Goal: Information Seeking & Learning: Learn about a topic

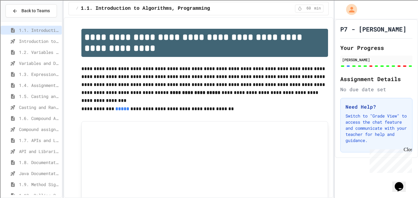
click at [36, 161] on span "1.8. Documentation with Comments and Preconditions" at bounding box center [39, 162] width 40 height 6
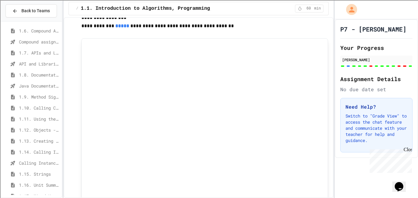
scroll to position [84, 0]
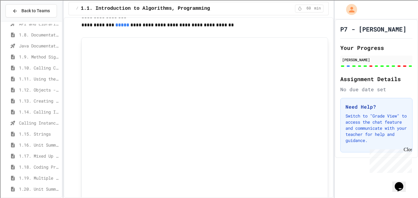
click at [40, 167] on span "1.18. Coding Practice 1a (1.1-1.6)" at bounding box center [39, 167] width 40 height 6
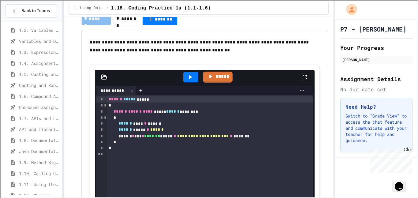
scroll to position [44, 0]
click at [36, 138] on span "1.8. Documentation with Comments and Preconditions" at bounding box center [39, 141] width 40 height 6
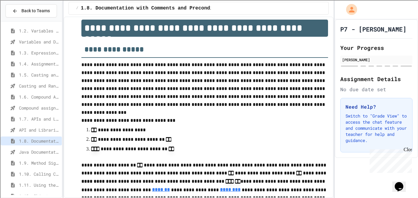
scroll to position [13, 0]
